Goal: Information Seeking & Learning: Learn about a topic

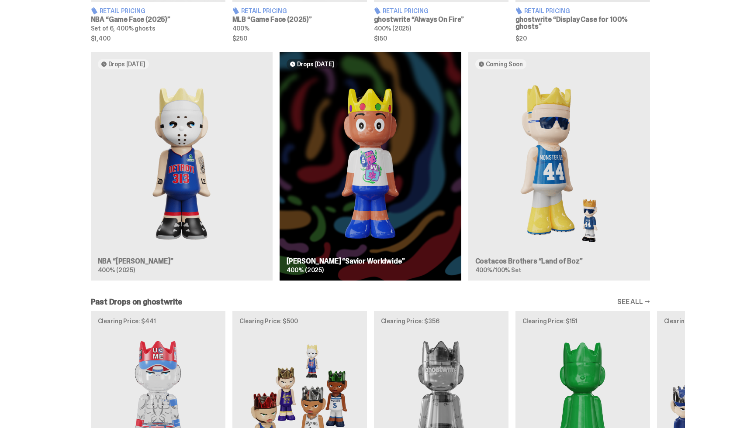
scroll to position [494, 0]
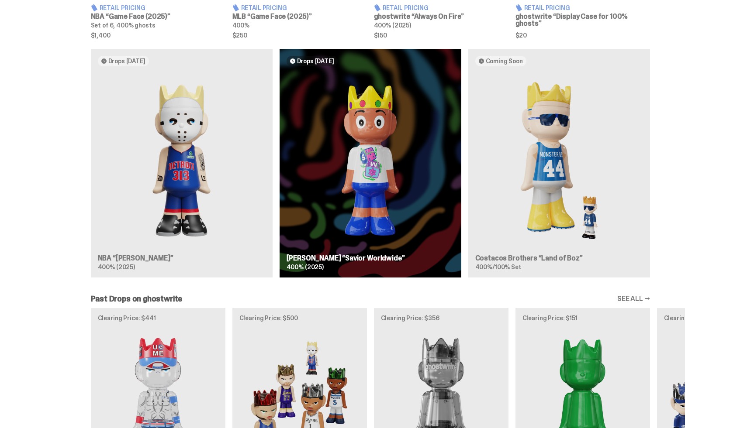
click at [188, 171] on div "Drops [DATE] NBA “[PERSON_NAME]” 400% (2025) Drops [DATE] [PERSON_NAME] “Savior…" at bounding box center [370, 167] width 629 height 236
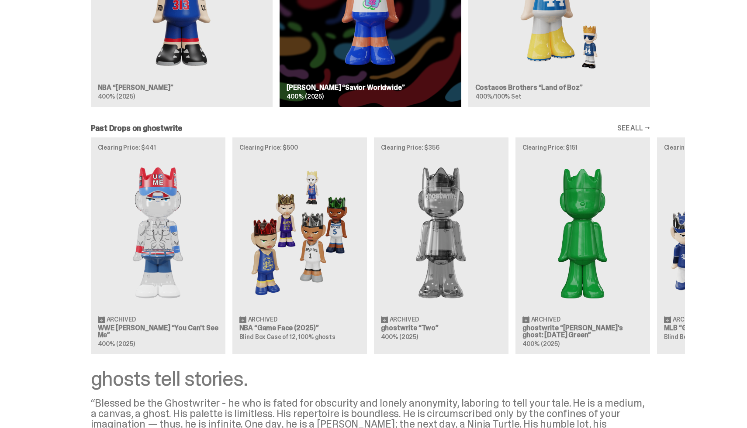
scroll to position [689, 0]
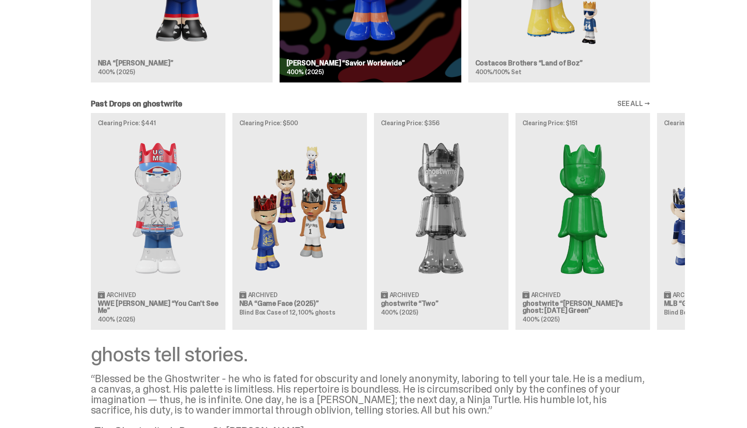
click at [156, 201] on div "Clearing Price: $441 Archived WWE [PERSON_NAME] “You Can't See Me” 400% (2025) …" at bounding box center [370, 221] width 629 height 217
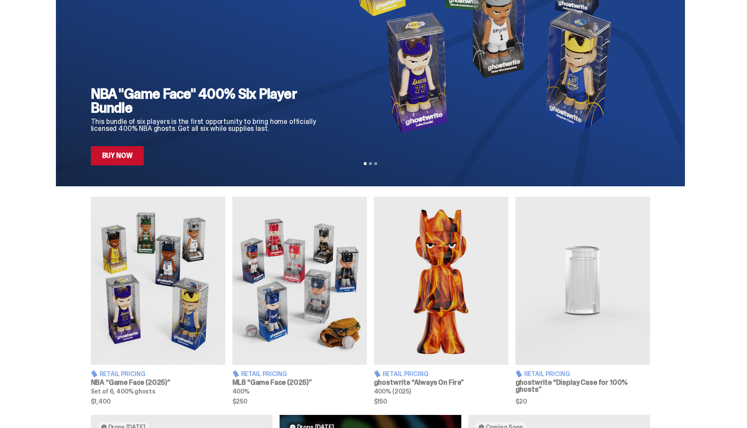
scroll to position [197, 0]
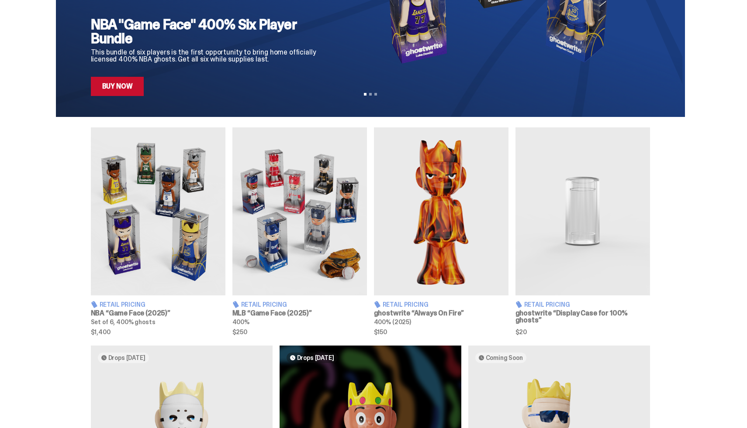
click at [298, 256] on img at bounding box center [299, 211] width 134 height 168
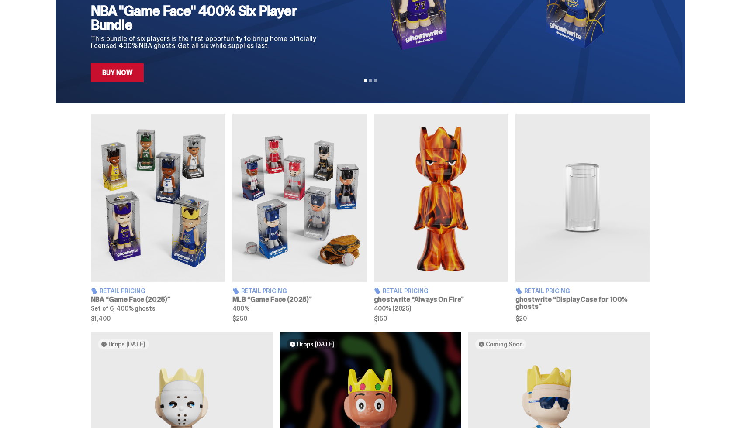
scroll to position [212, 0]
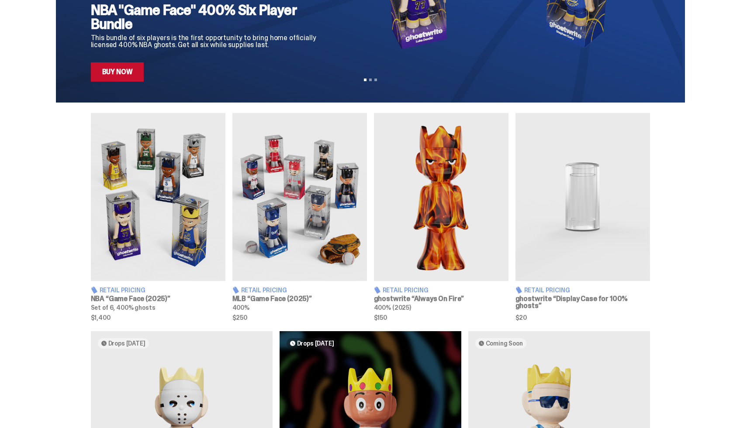
click at [167, 210] on img at bounding box center [158, 197] width 134 height 168
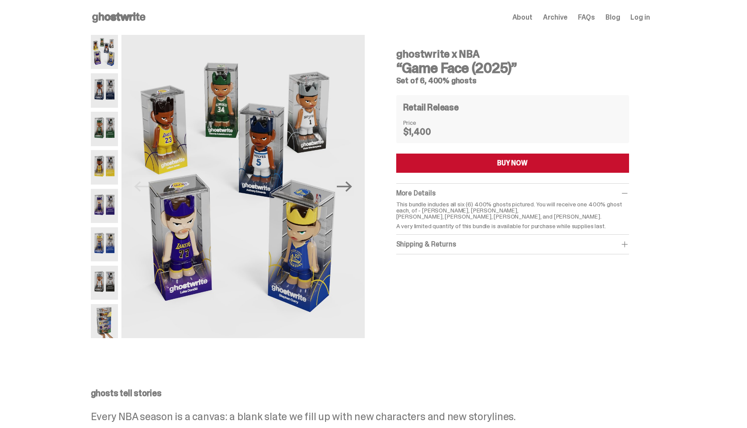
click at [106, 97] on img at bounding box center [105, 90] width 28 height 34
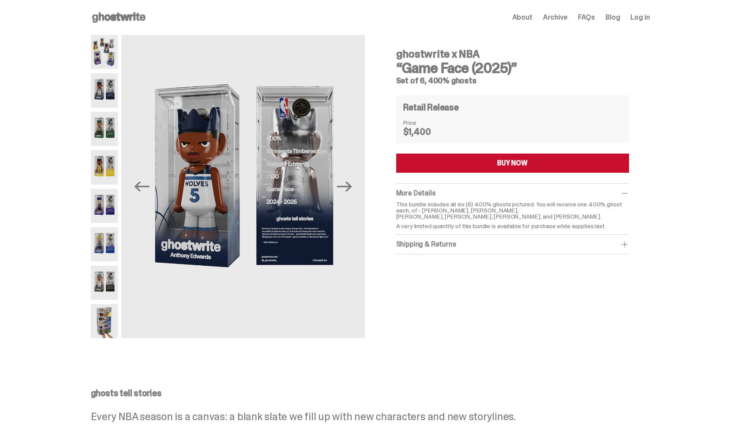
click at [106, 114] on img at bounding box center [105, 129] width 28 height 34
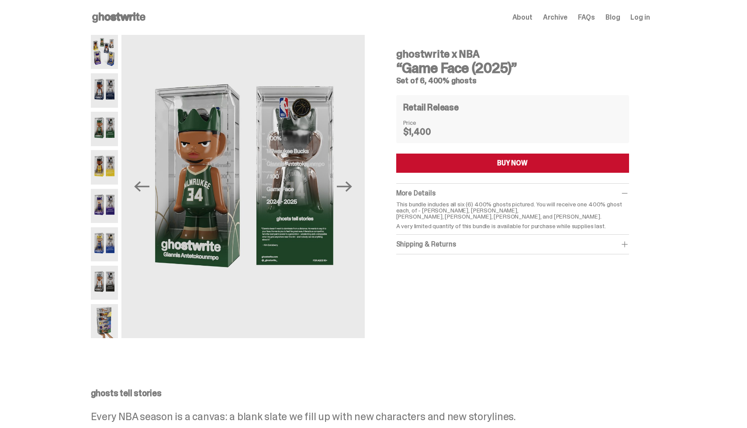
click at [107, 145] on img at bounding box center [105, 129] width 28 height 34
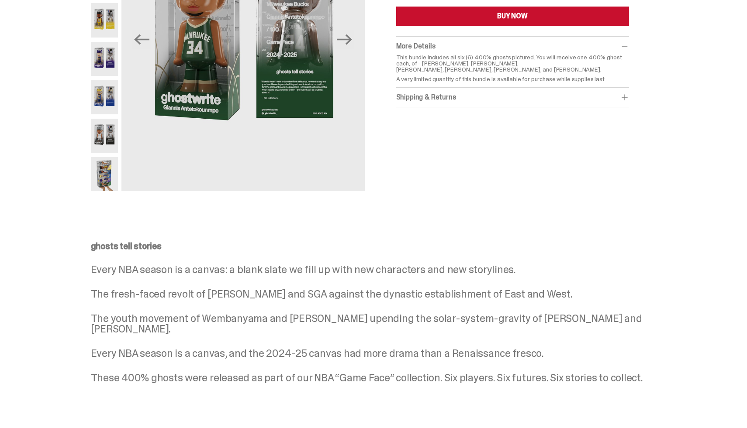
scroll to position [210, 0]
